Goal: Book appointment/travel/reservation

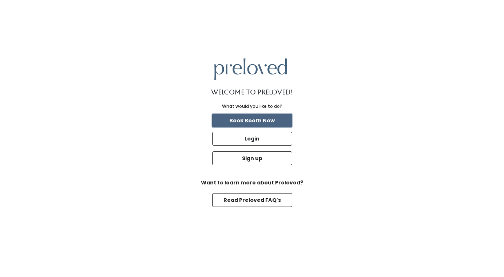
click at [251, 121] on button "Book Booth Now" at bounding box center [252, 121] width 80 height 14
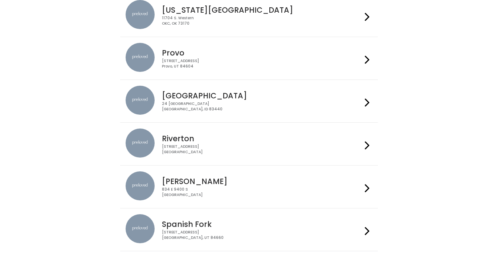
scroll to position [273, 0]
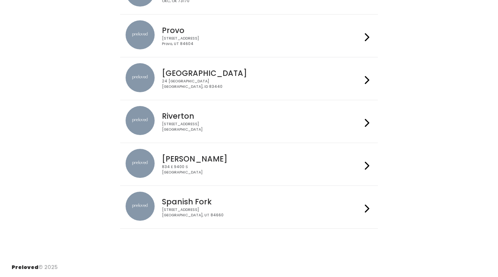
click at [212, 202] on h4 "Spanish Fork" at bounding box center [262, 202] width 200 height 8
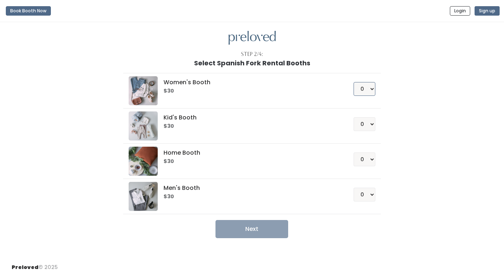
click at [371, 89] on select "0 1 2 3 4" at bounding box center [364, 89] width 22 height 14
select select "1"
click at [353, 82] on select "0 1 2 3 4" at bounding box center [364, 89] width 22 height 14
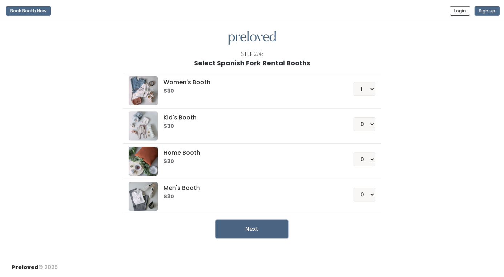
click at [253, 230] on button "Next" at bounding box center [251, 229] width 73 height 18
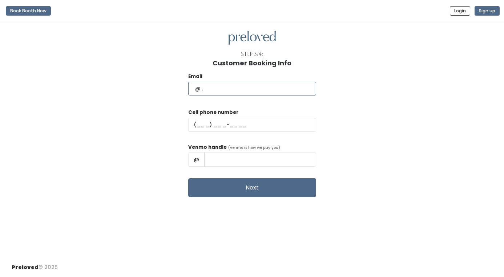
click at [230, 90] on input "text" at bounding box center [252, 89] width 128 height 14
type input "kb.email178@gmail.com"
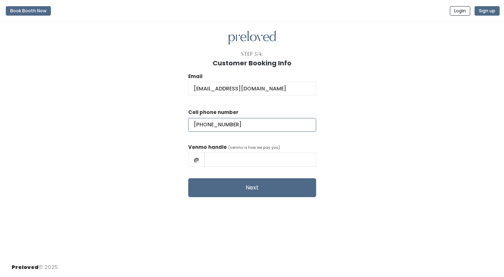
type input "(801) 592-0006"
click at [234, 162] on input "text" at bounding box center [260, 160] width 112 height 14
type input "McKayla-Baadsgaard"
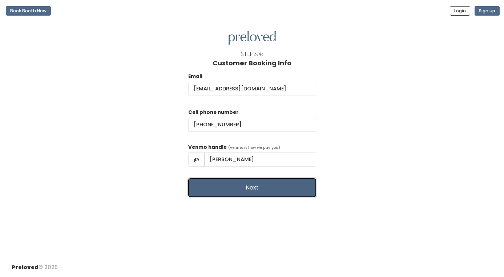
click at [272, 190] on button "Next" at bounding box center [252, 187] width 128 height 19
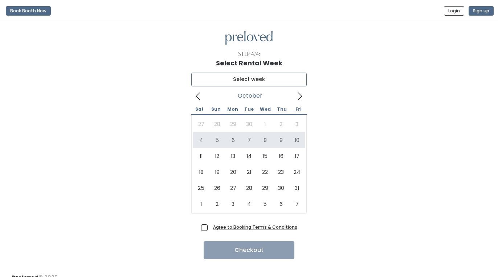
type input "[DATE] to [DATE]"
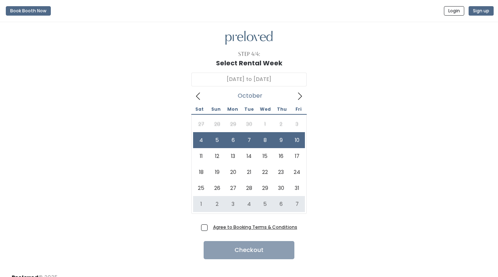
click at [242, 228] on u "Agree to Booking Terms & Conditions" at bounding box center [255, 227] width 84 height 6
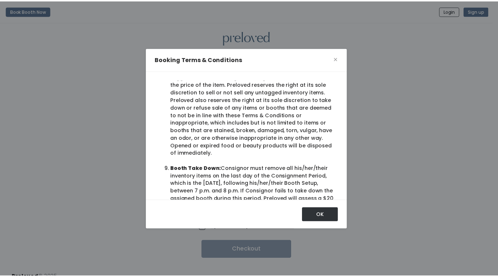
scroll to position [649, 0]
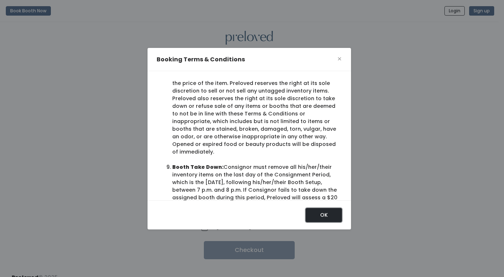
click at [320, 216] on button "OK" at bounding box center [323, 215] width 36 height 14
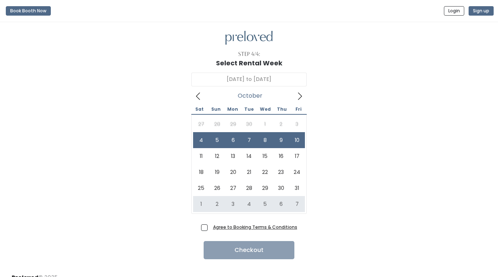
click at [210, 227] on span "Agree to Booking Terms & Conditions" at bounding box center [253, 226] width 87 height 7
click at [210, 227] on input "Agree to Booking Terms & Conditions" at bounding box center [212, 225] width 5 height 5
checkbox input "true"
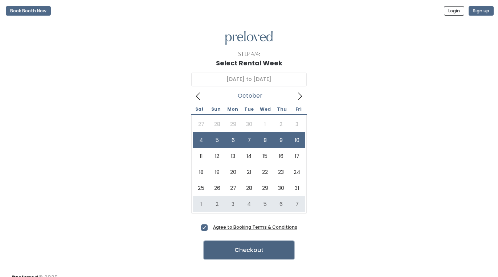
click at [259, 249] on button "Checkout" at bounding box center [249, 250] width 91 height 18
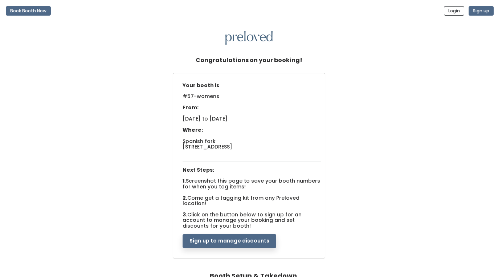
scroll to position [12, 0]
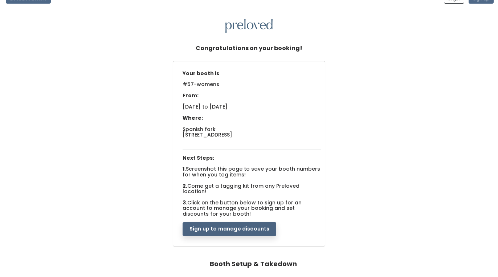
click at [243, 223] on button "Sign up to manage discounts" at bounding box center [230, 229] width 94 height 14
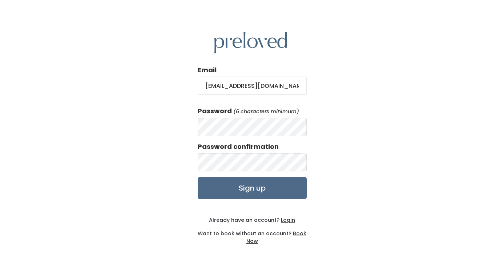
type input "[EMAIL_ADDRESS][DOMAIN_NAME]"
click at [253, 186] on input "Sign up" at bounding box center [252, 188] width 109 height 22
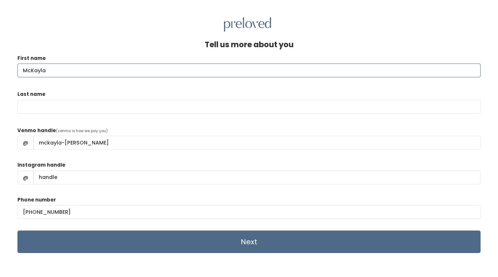
type input "McKayla"
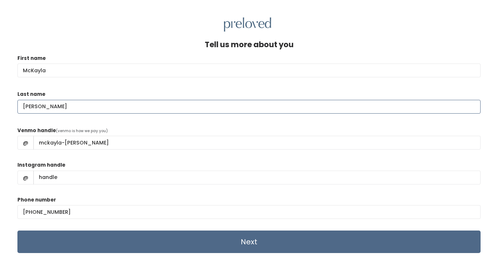
type input "[PERSON_NAME]"
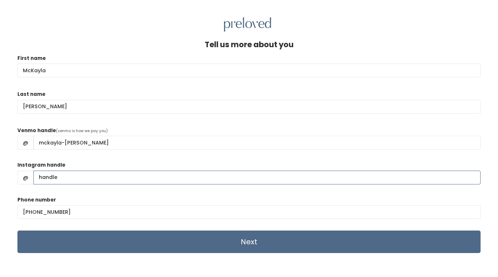
drag, startPoint x: 68, startPoint y: 178, endPoint x: 45, endPoint y: 178, distance: 22.5
click at [45, 178] on input "Instagram handle" at bounding box center [256, 178] width 447 height 14
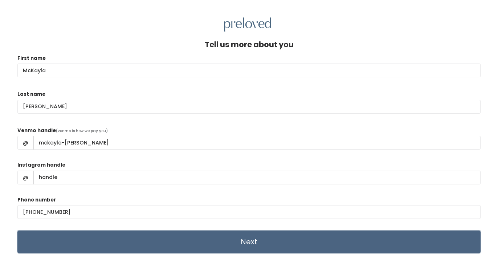
click at [130, 243] on input "Next" at bounding box center [248, 242] width 463 height 23
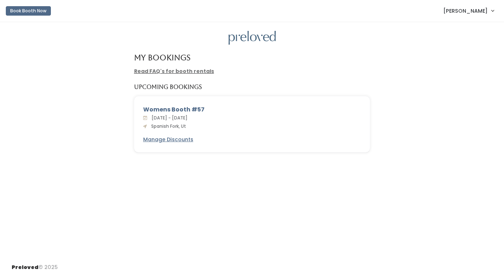
click at [190, 73] on link "Read FAQ's for booth rentals" at bounding box center [174, 71] width 80 height 7
